Goal: Information Seeking & Learning: Find specific fact

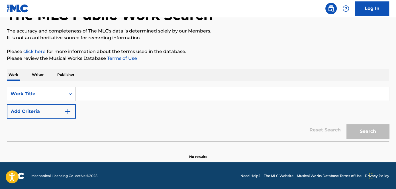
scroll to position [40, 0]
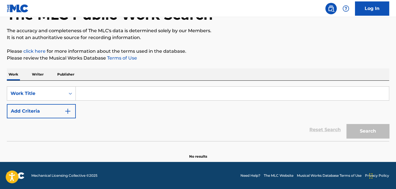
click at [103, 93] on input "Search Form" at bounding box center [232, 94] width 313 height 14
paste input "Fat [PERSON_NAME]"
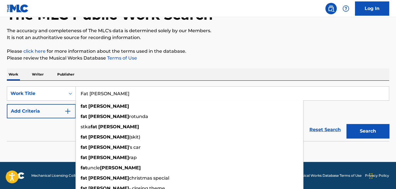
type input "Fat [PERSON_NAME]"
click at [372, 132] on button "Search" at bounding box center [368, 131] width 43 height 14
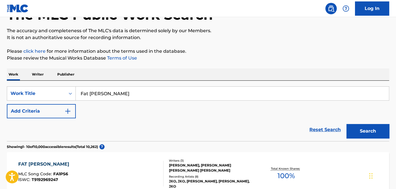
click at [66, 109] on img "Search Form" at bounding box center [67, 111] width 7 height 7
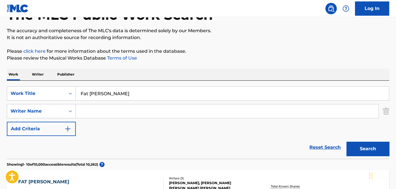
click at [91, 113] on input "Search Form" at bounding box center [227, 111] width 303 height 14
paste input "[PERSON_NAME]"
type input "[PERSON_NAME]"
click at [352, 147] on button "Search" at bounding box center [368, 149] width 43 height 14
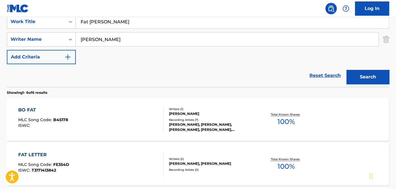
scroll to position [77, 0]
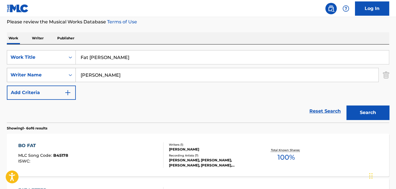
drag, startPoint x: 110, startPoint y: 73, endPoint x: 63, endPoint y: 71, distance: 47.1
click at [64, 71] on div "SearchWithCriteria285f1c54-6559-411e-a1c9-97b0f91bb3c7 Writer Name [PERSON_NAME]" at bounding box center [198, 75] width 383 height 14
click at [363, 112] on button "Search" at bounding box center [368, 113] width 43 height 14
